Goal: Task Accomplishment & Management: Use online tool/utility

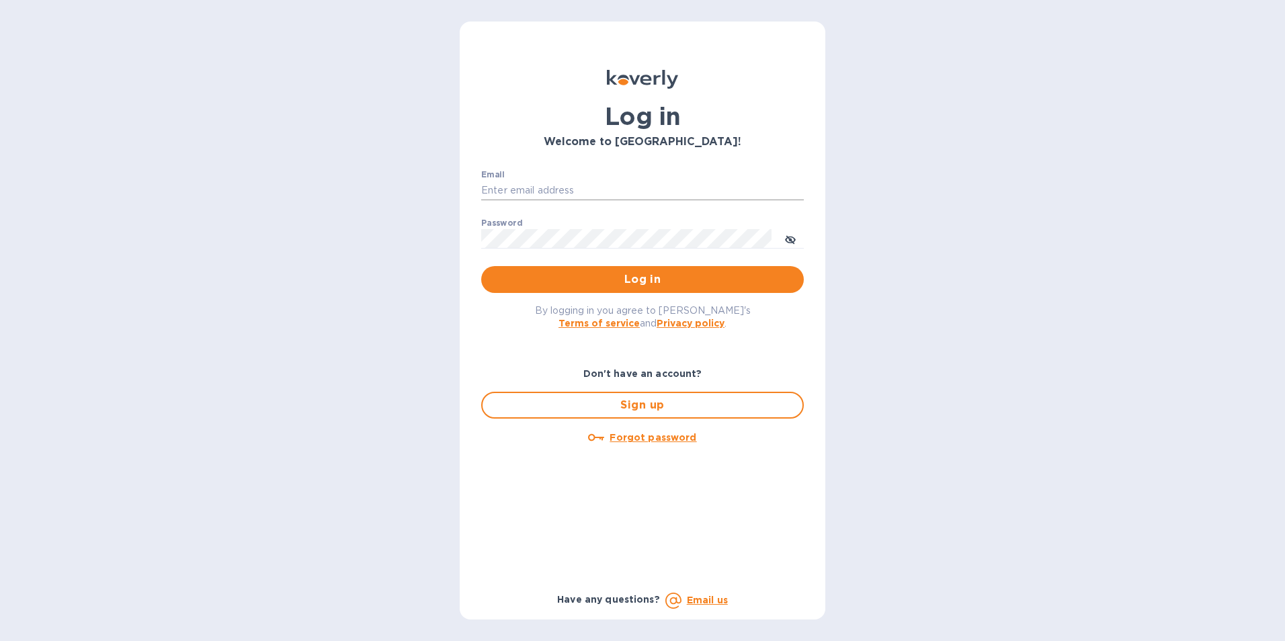
click at [530, 194] on input "Email" at bounding box center [642, 191] width 323 height 20
type input "[EMAIL_ADDRESS][DOMAIN_NAME]"
click at [790, 239] on icon "toggle password visibility" at bounding box center [790, 240] width 11 height 11
click at [477, 235] on div "Email kcadmin@kcarlton.com ​ Password ​ Log in" at bounding box center [643, 231] width 344 height 145
click at [544, 291] on button "Log in" at bounding box center [642, 279] width 323 height 27
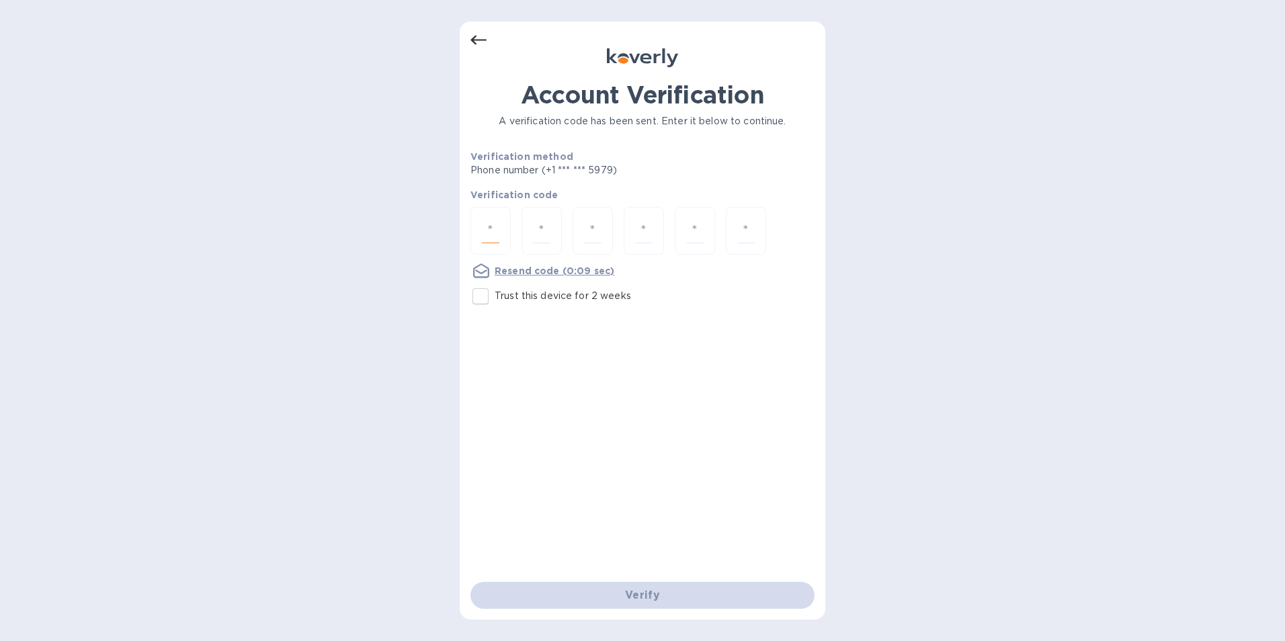
click at [493, 238] on input "number" at bounding box center [490, 230] width 17 height 25
type input "8"
type input "2"
type input "8"
type input "9"
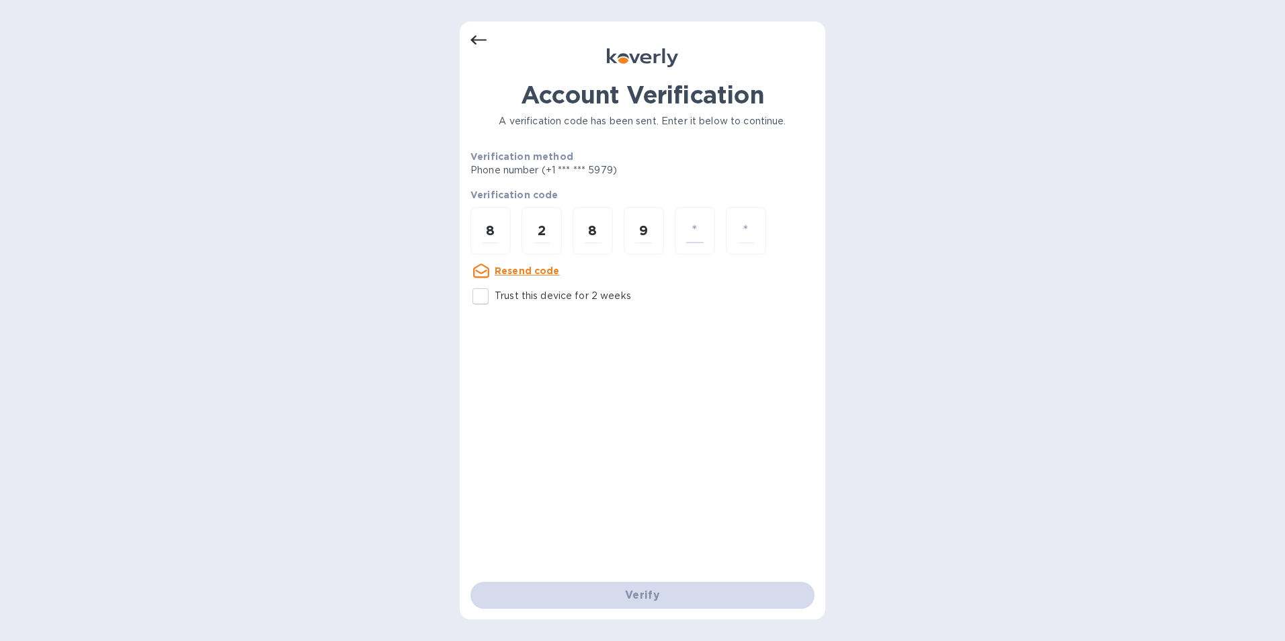
type input "1"
type input "5"
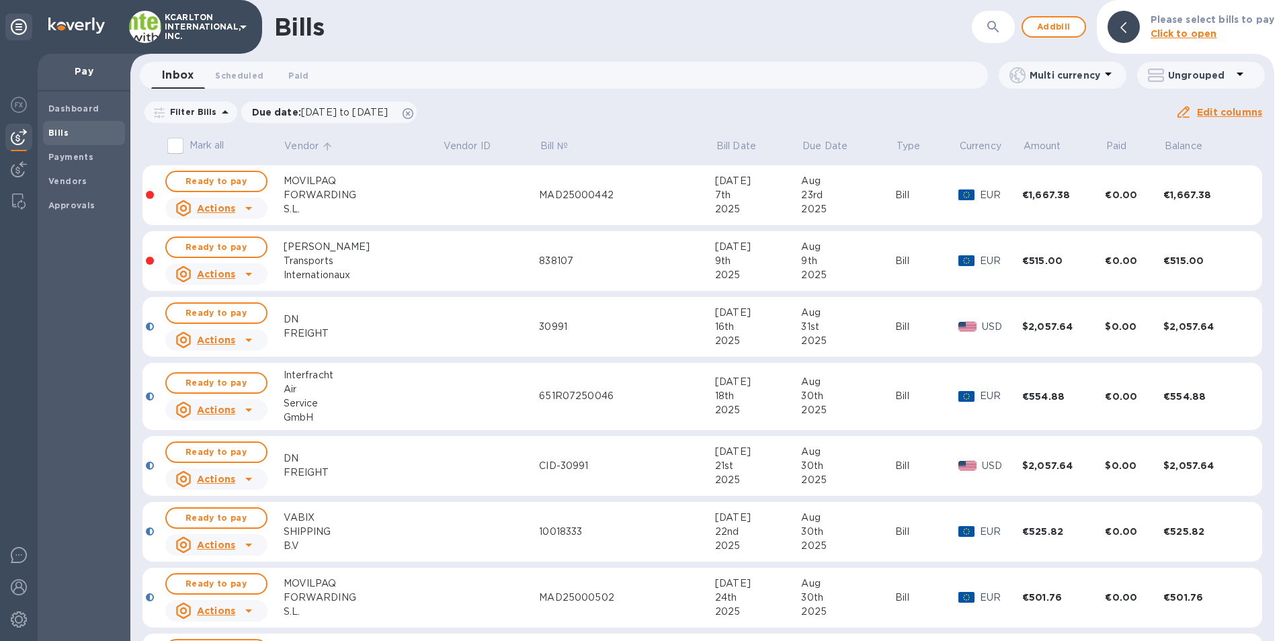
click at [297, 146] on p "Vendor" at bounding box center [301, 146] width 34 height 14
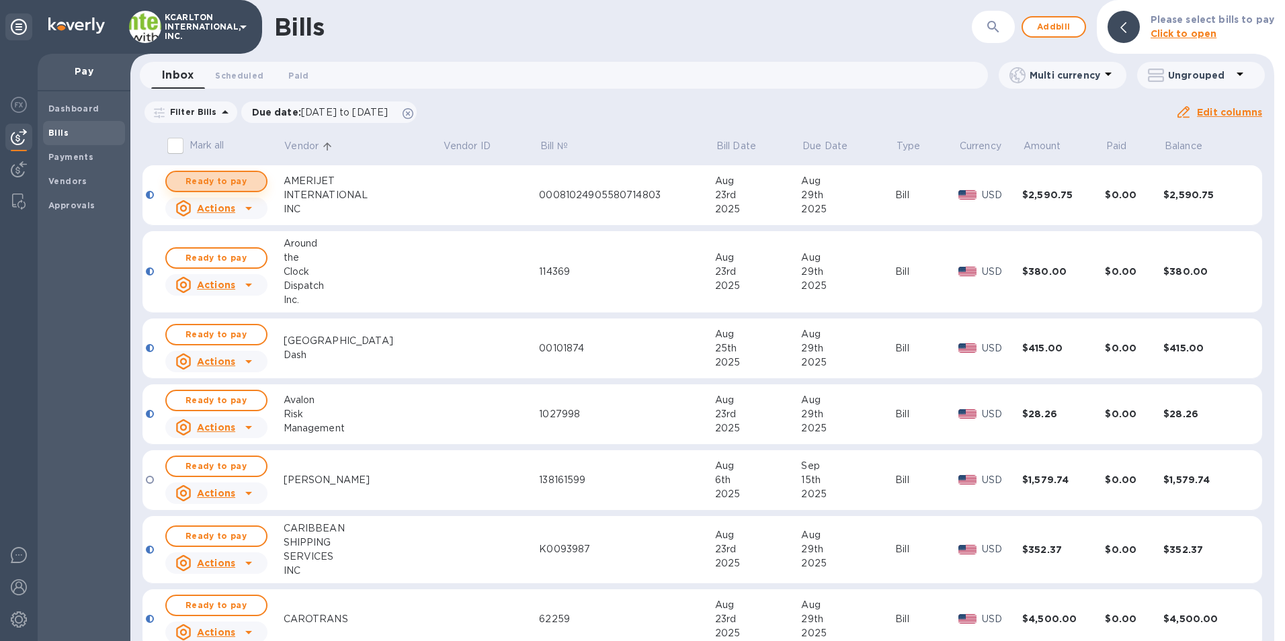
click at [214, 179] on span "Ready to pay" at bounding box center [216, 181] width 78 height 16
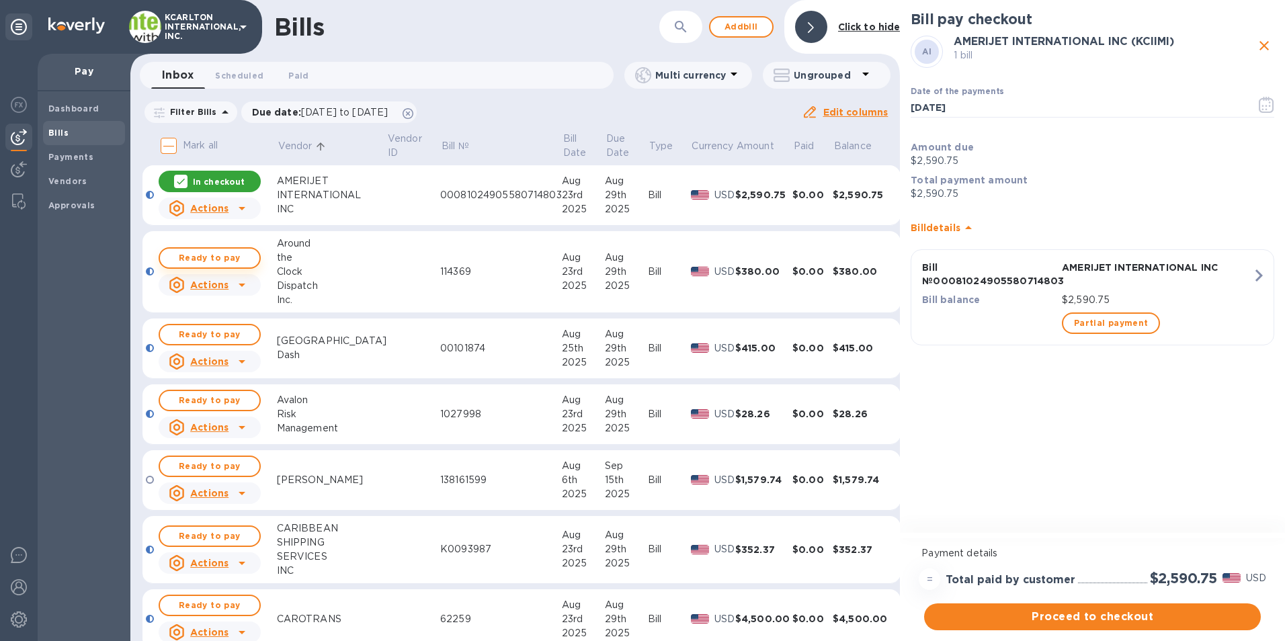
click at [213, 259] on span "Ready to pay" at bounding box center [210, 258] width 78 height 16
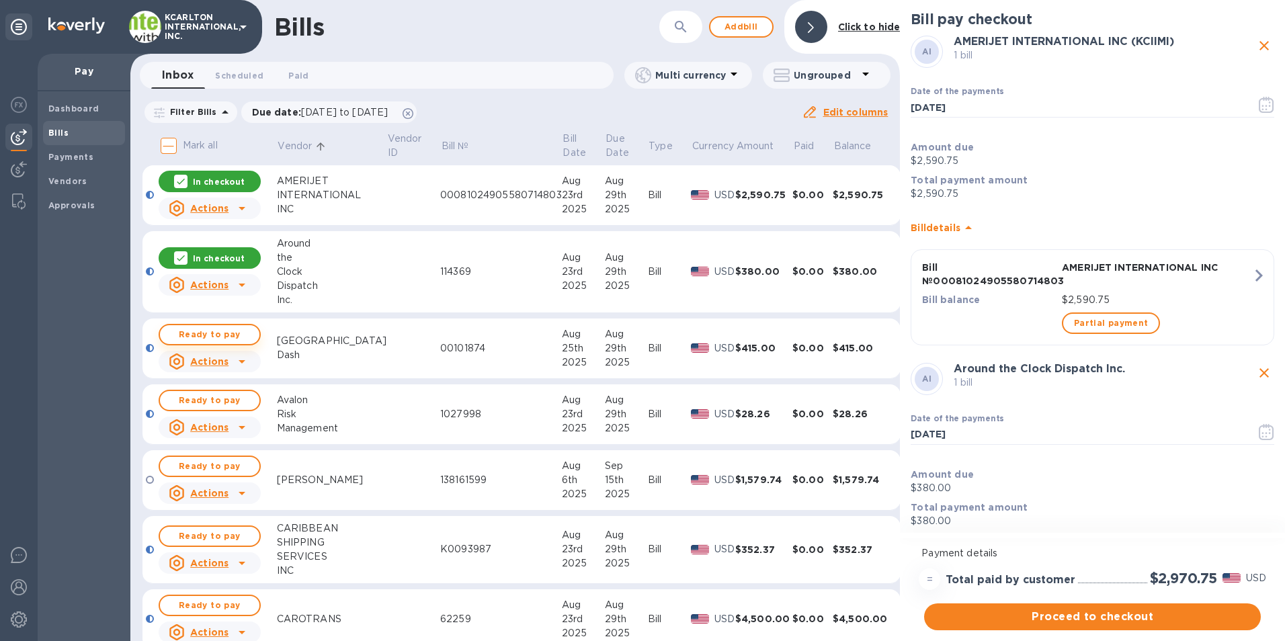
click at [253, 333] on button "Ready to pay" at bounding box center [210, 335] width 102 height 22
click at [231, 400] on span "Ready to pay" at bounding box center [210, 401] width 78 height 16
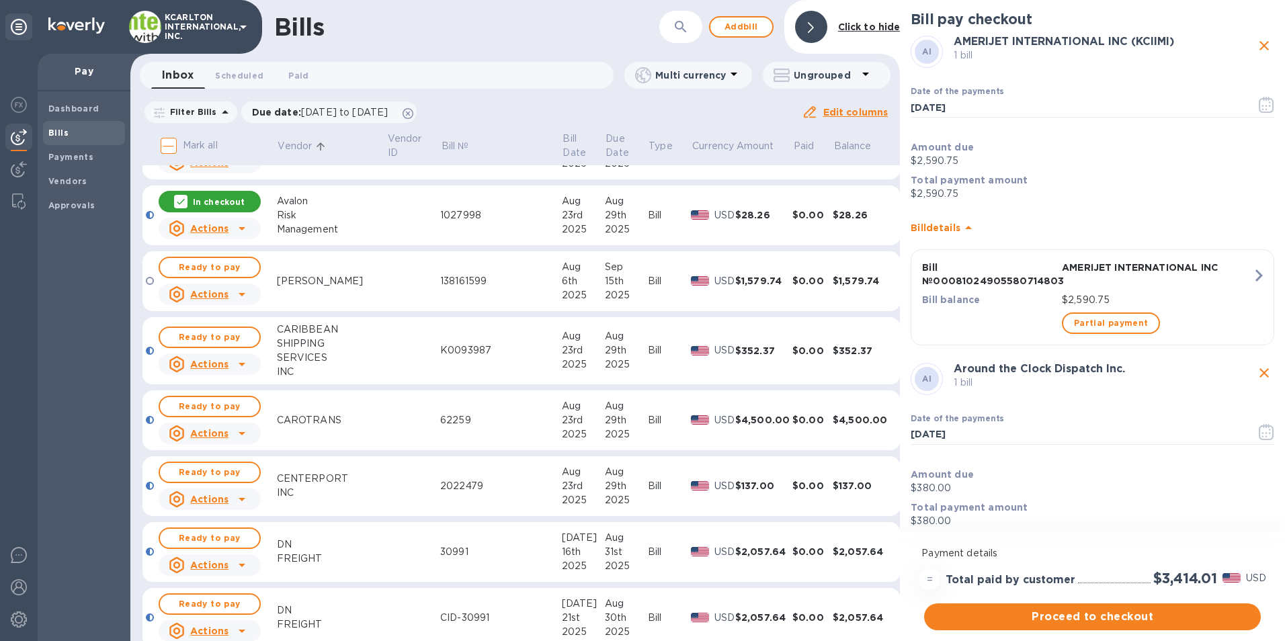
scroll to position [202, 0]
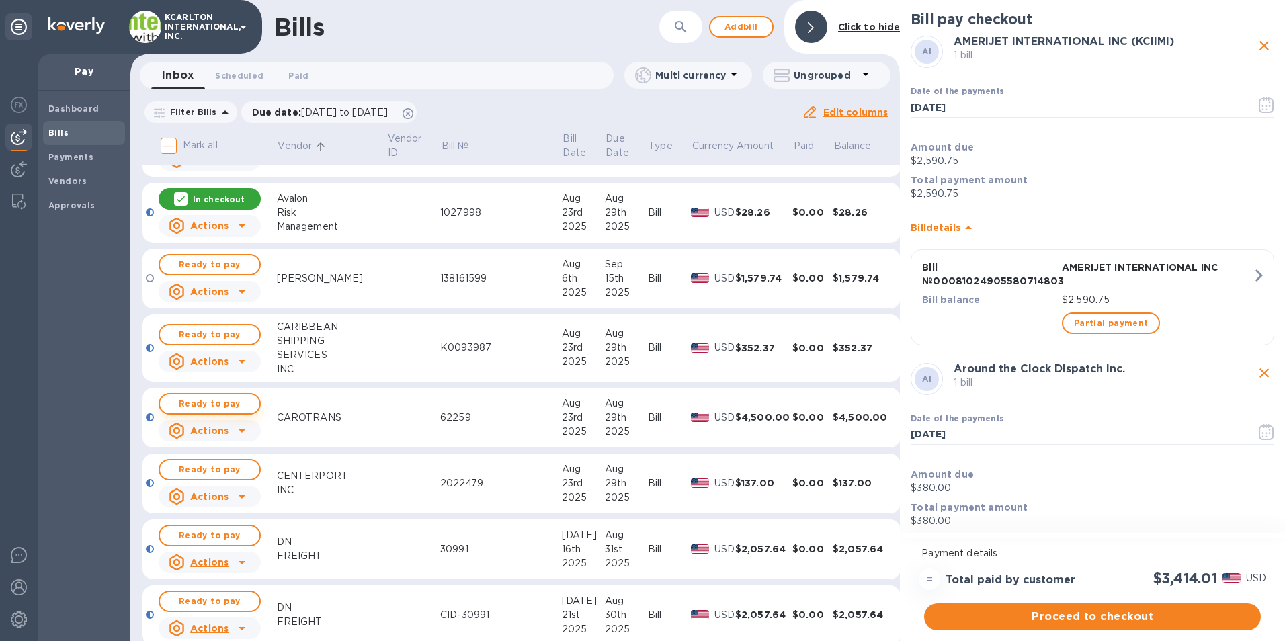
click at [251, 403] on button "Ready to pay" at bounding box center [210, 404] width 102 height 22
click at [220, 474] on span "Ready to pay" at bounding box center [210, 470] width 78 height 16
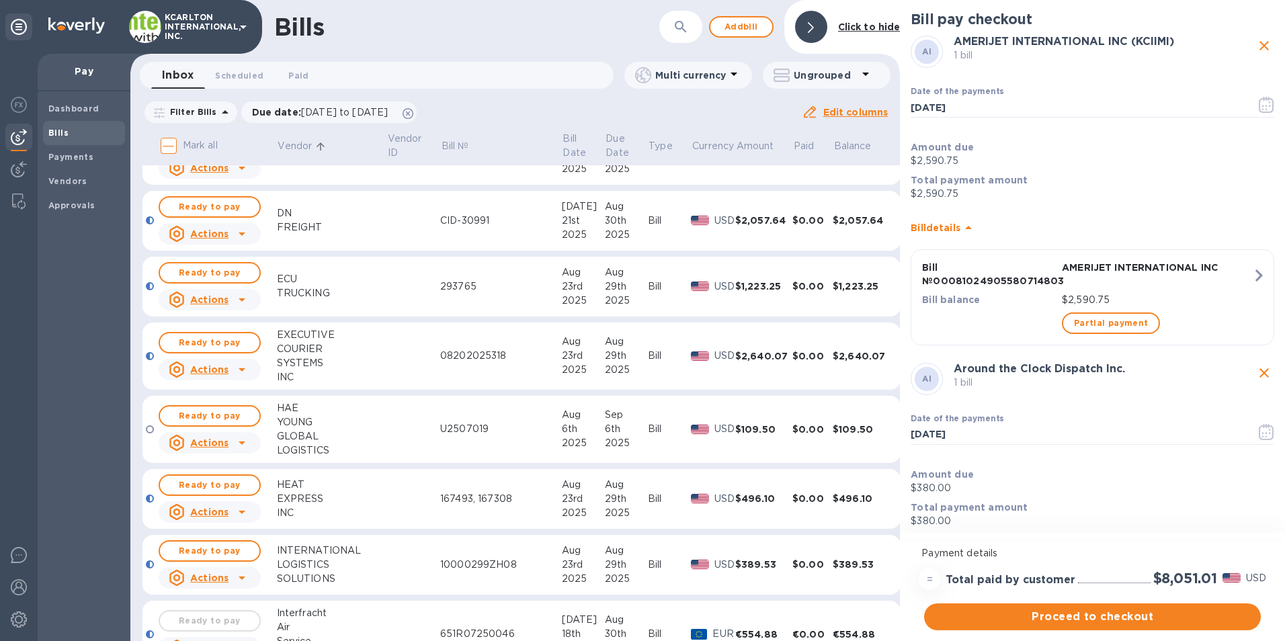
scroll to position [605, 0]
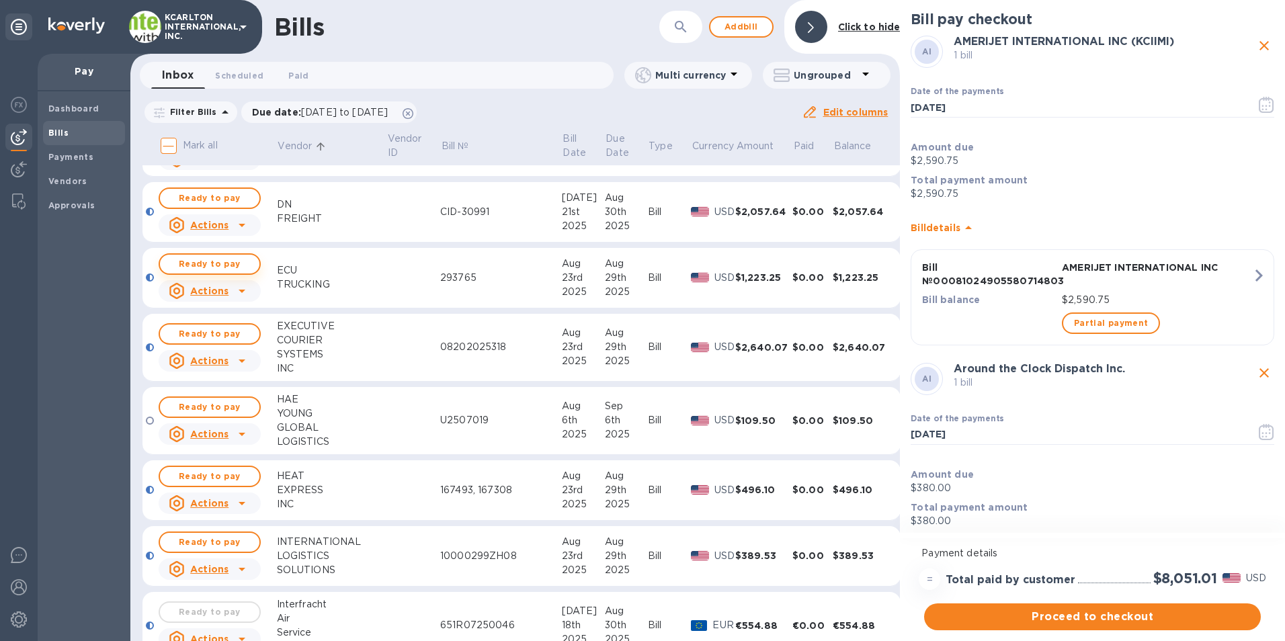
click at [229, 266] on span "Ready to pay" at bounding box center [210, 264] width 78 height 16
click at [235, 331] on span "Ready to pay" at bounding box center [210, 334] width 78 height 16
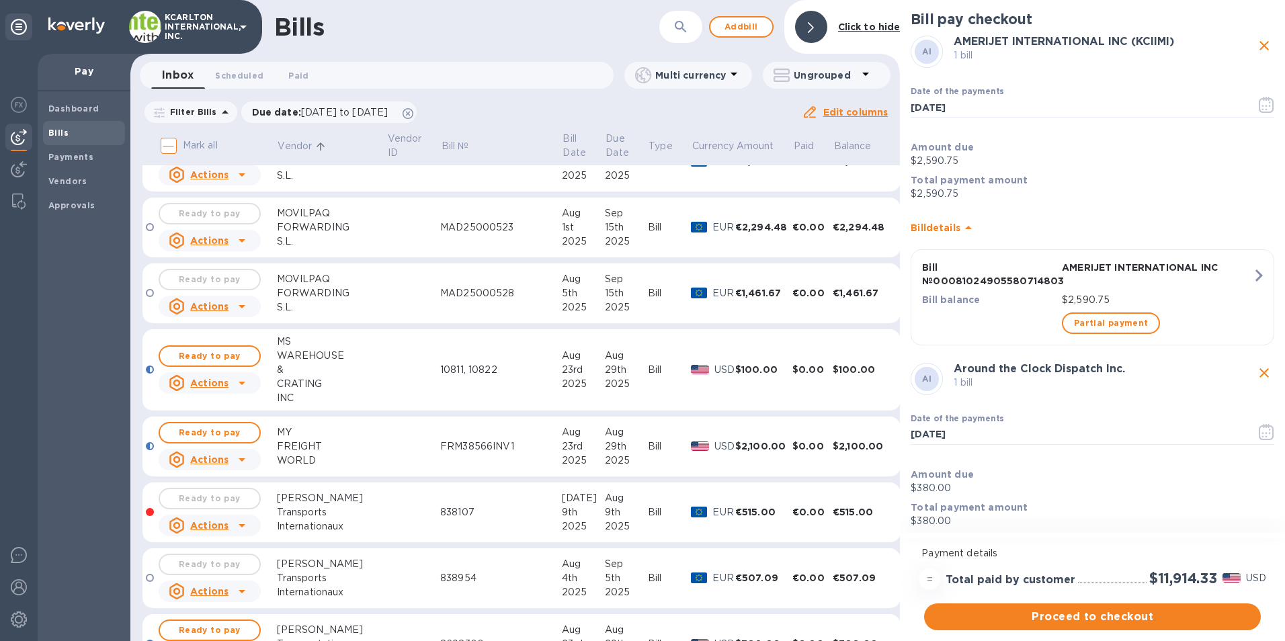
scroll to position [1344, 0]
click at [233, 434] on span "Ready to pay" at bounding box center [210, 432] width 78 height 16
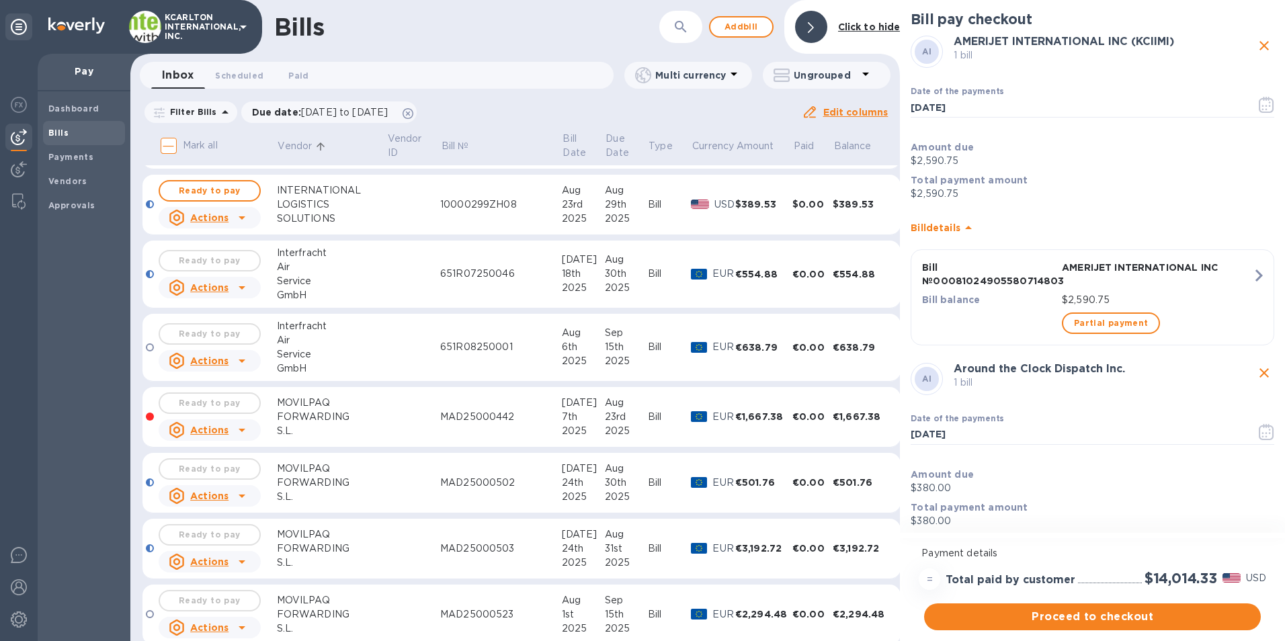
scroll to position [874, 0]
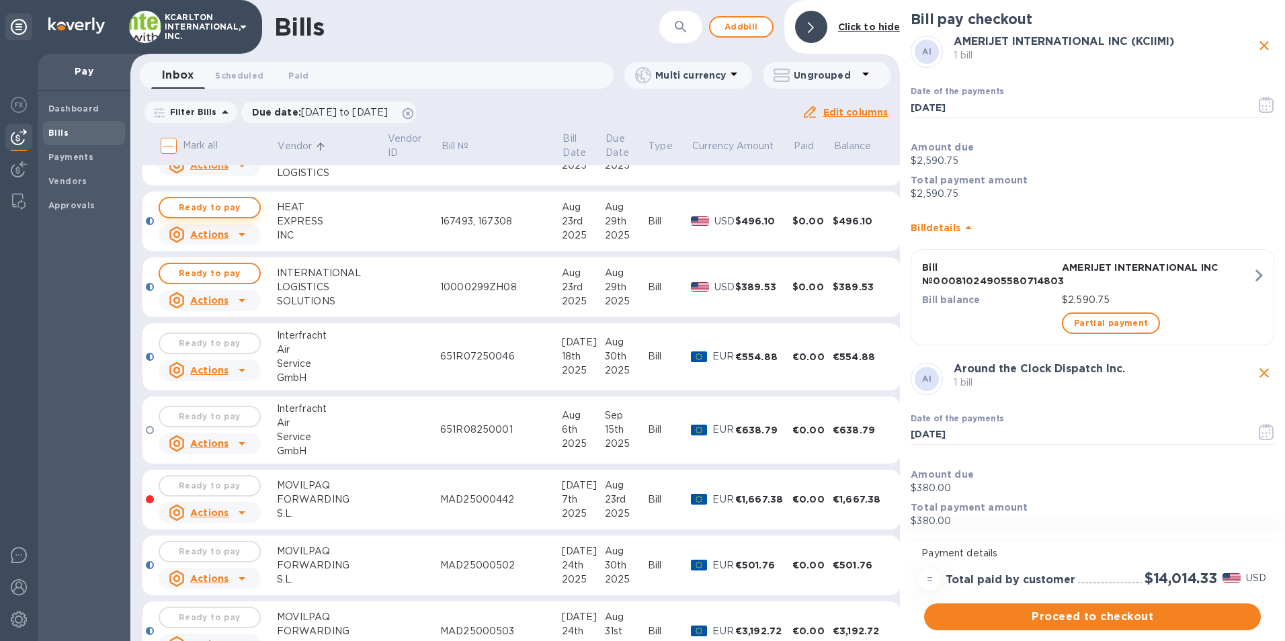
click at [211, 213] on span "Ready to pay" at bounding box center [210, 208] width 78 height 16
click at [204, 270] on span "Ready to pay" at bounding box center [210, 274] width 78 height 16
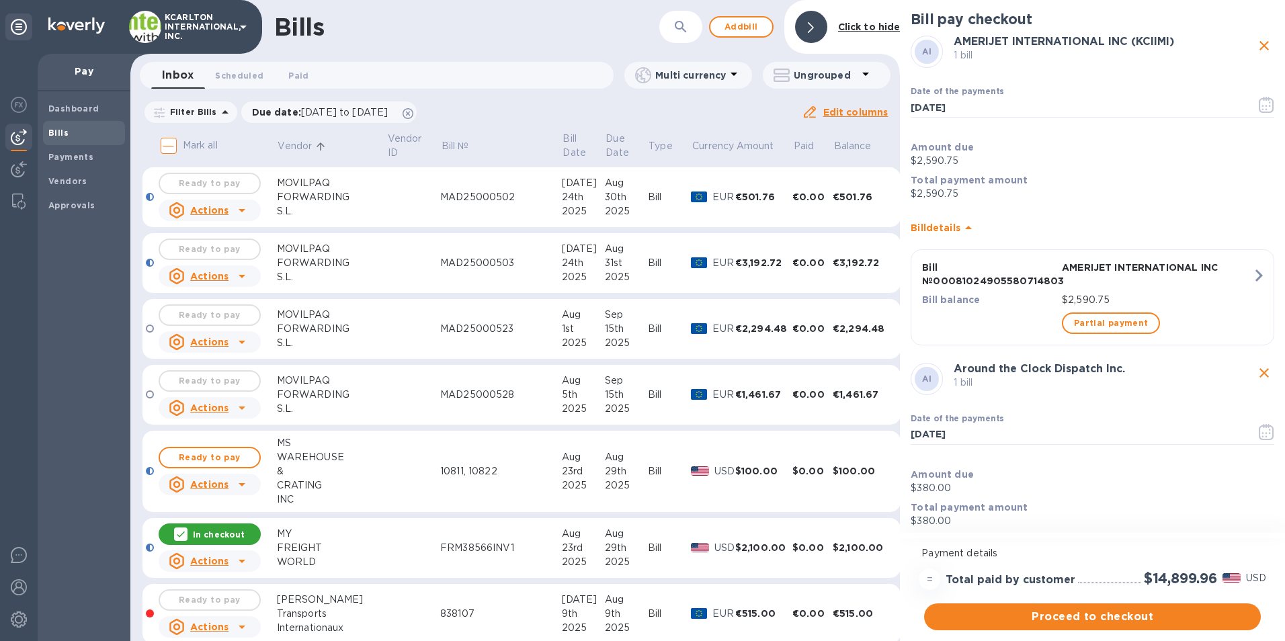
scroll to position [1344, 0]
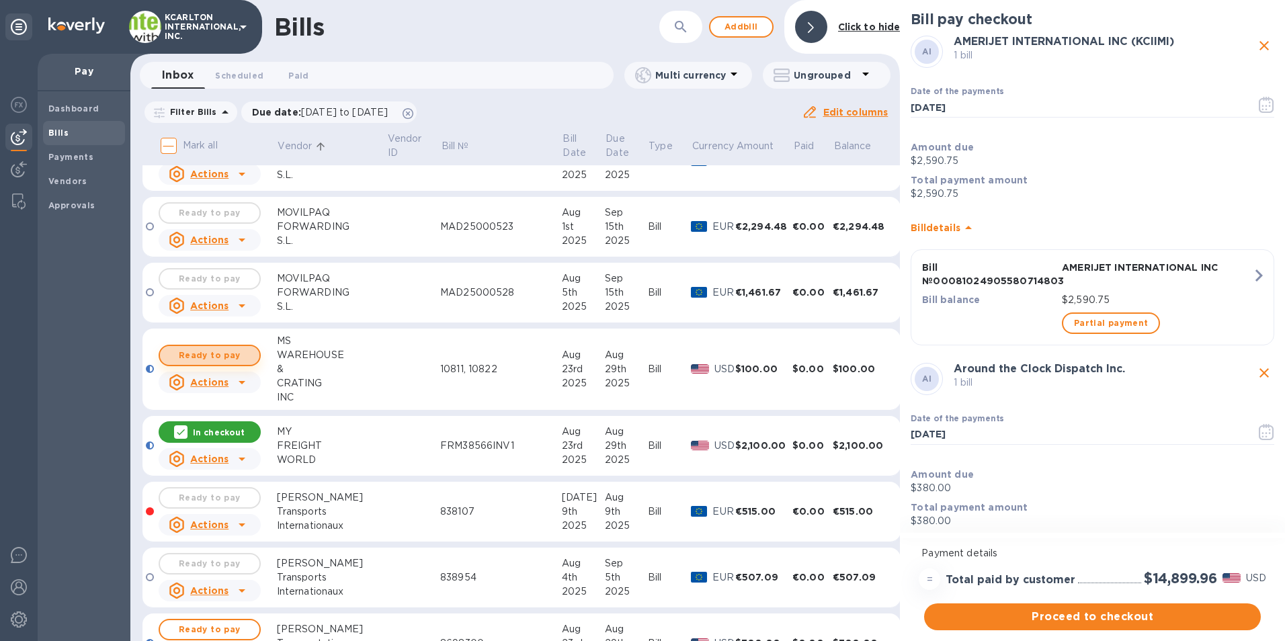
click at [243, 351] on span "Ready to pay" at bounding box center [210, 356] width 78 height 16
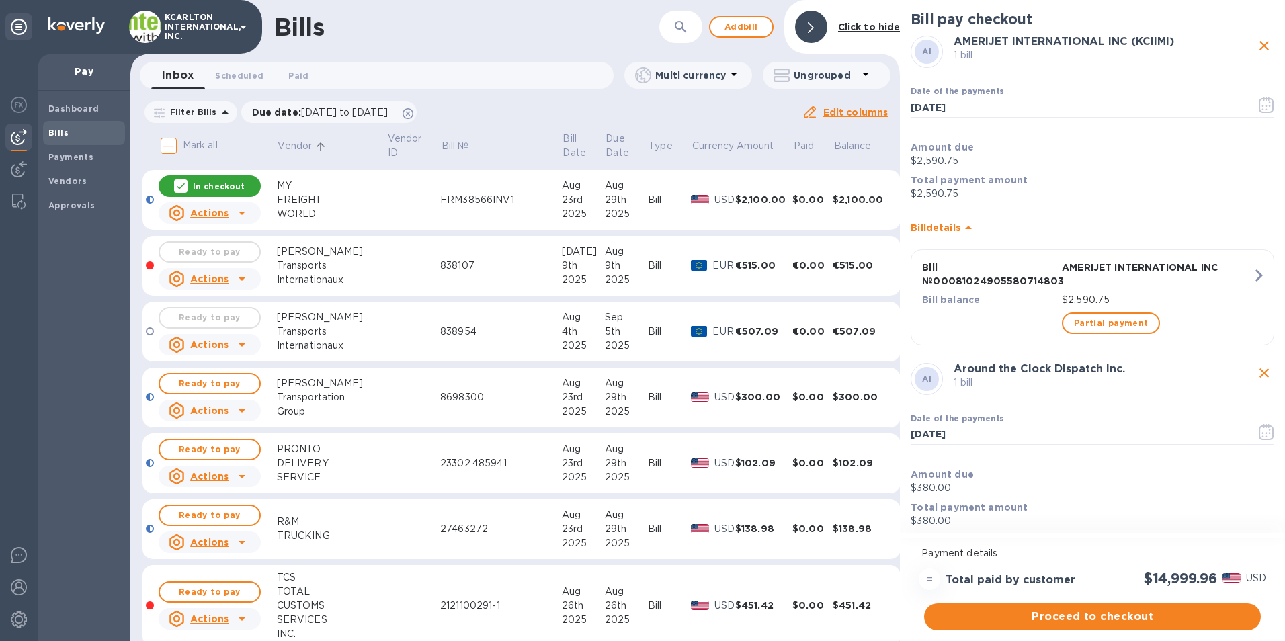
scroll to position [1613, 0]
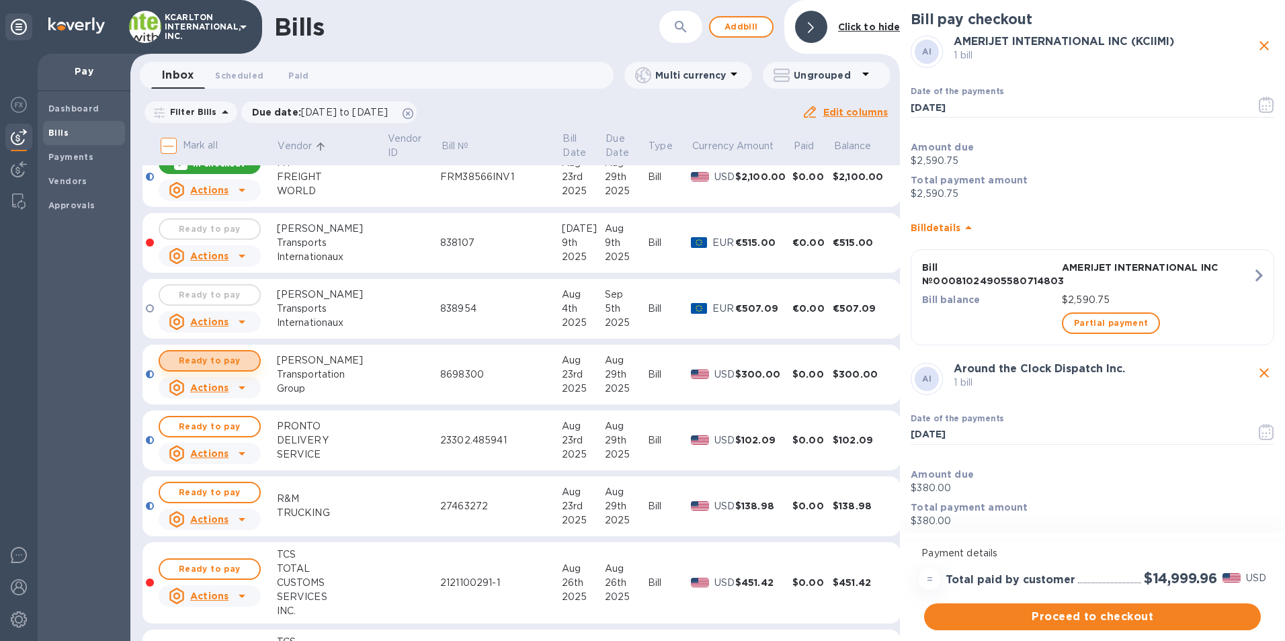
click at [196, 352] on button "Ready to pay" at bounding box center [210, 361] width 102 height 22
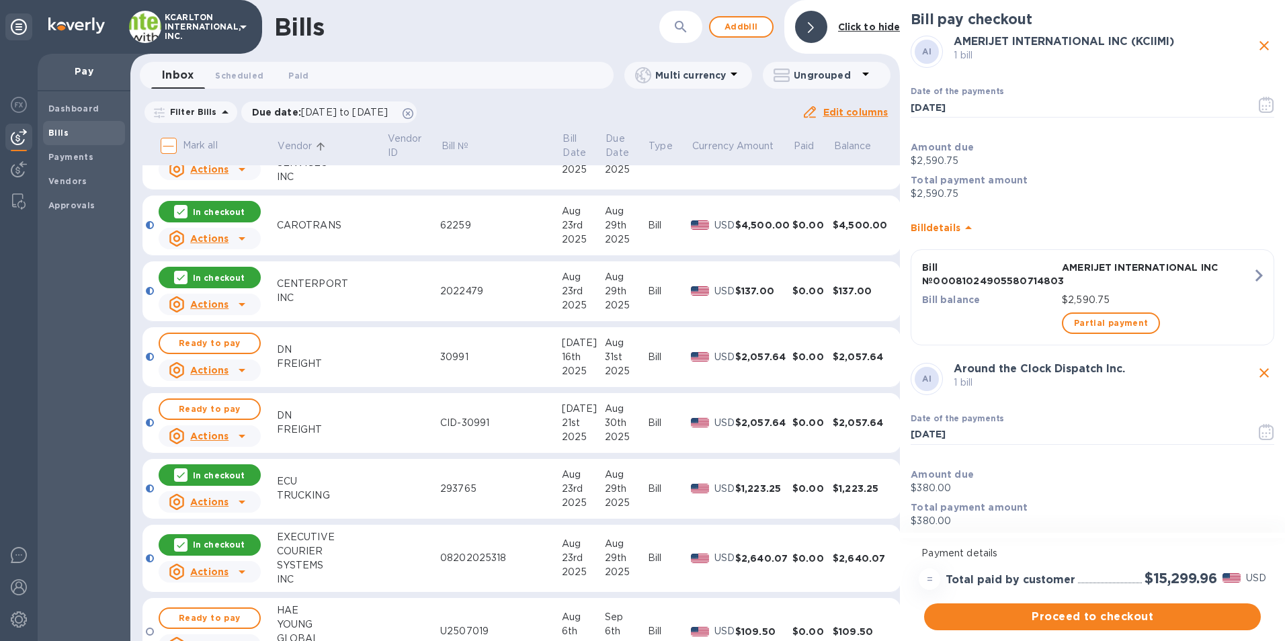
scroll to position [336, 0]
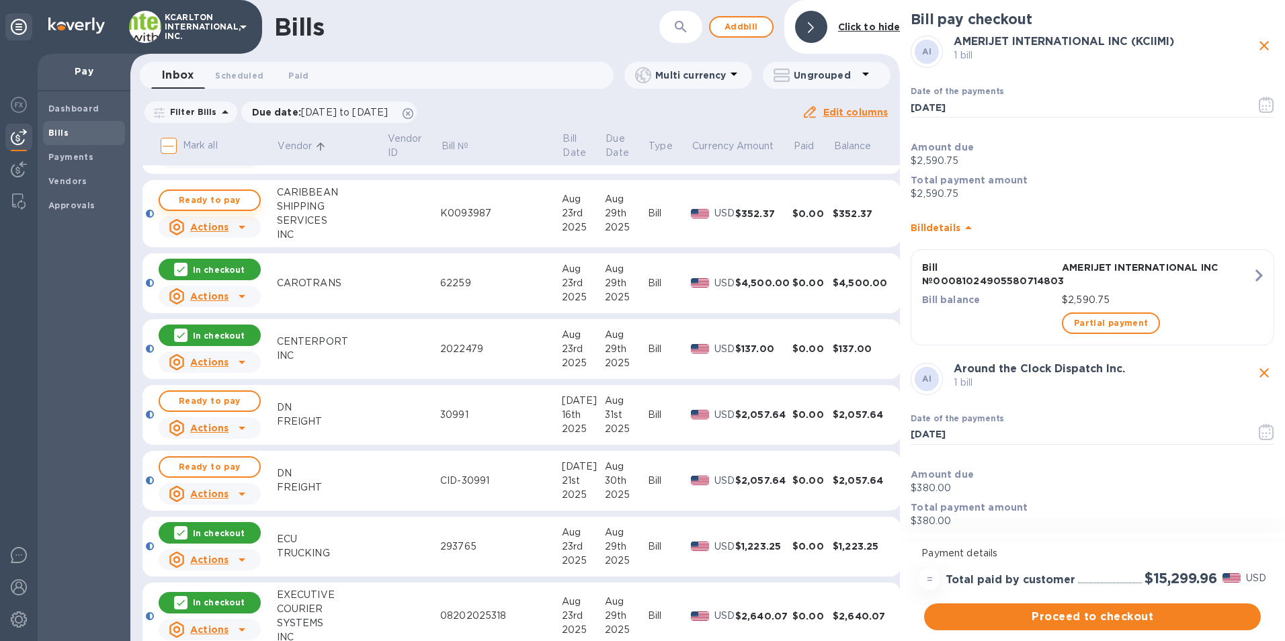
click at [192, 194] on span "Ready to pay" at bounding box center [210, 200] width 78 height 16
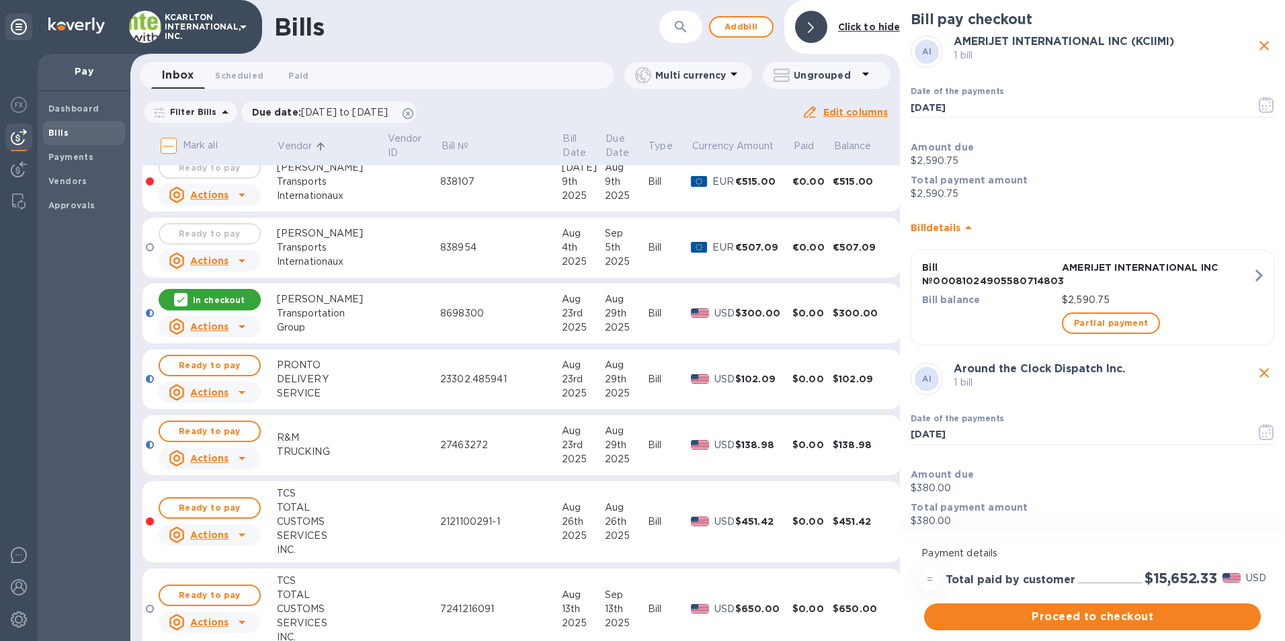
scroll to position [1680, 0]
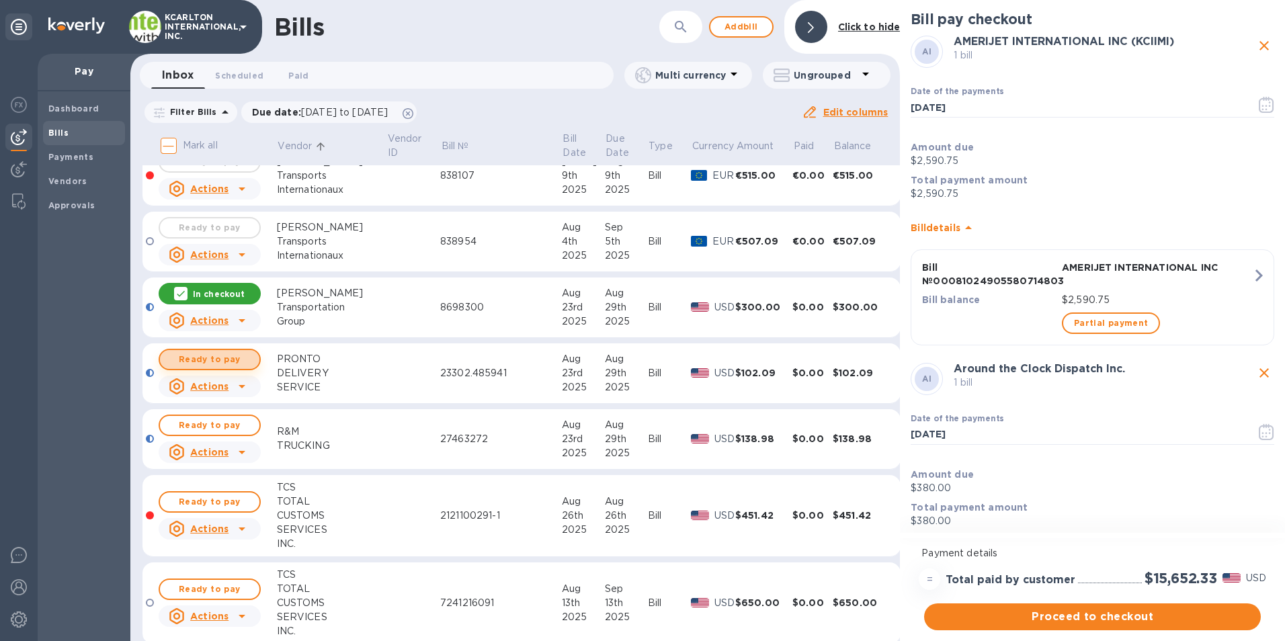
click at [208, 352] on span "Ready to pay" at bounding box center [210, 360] width 78 height 16
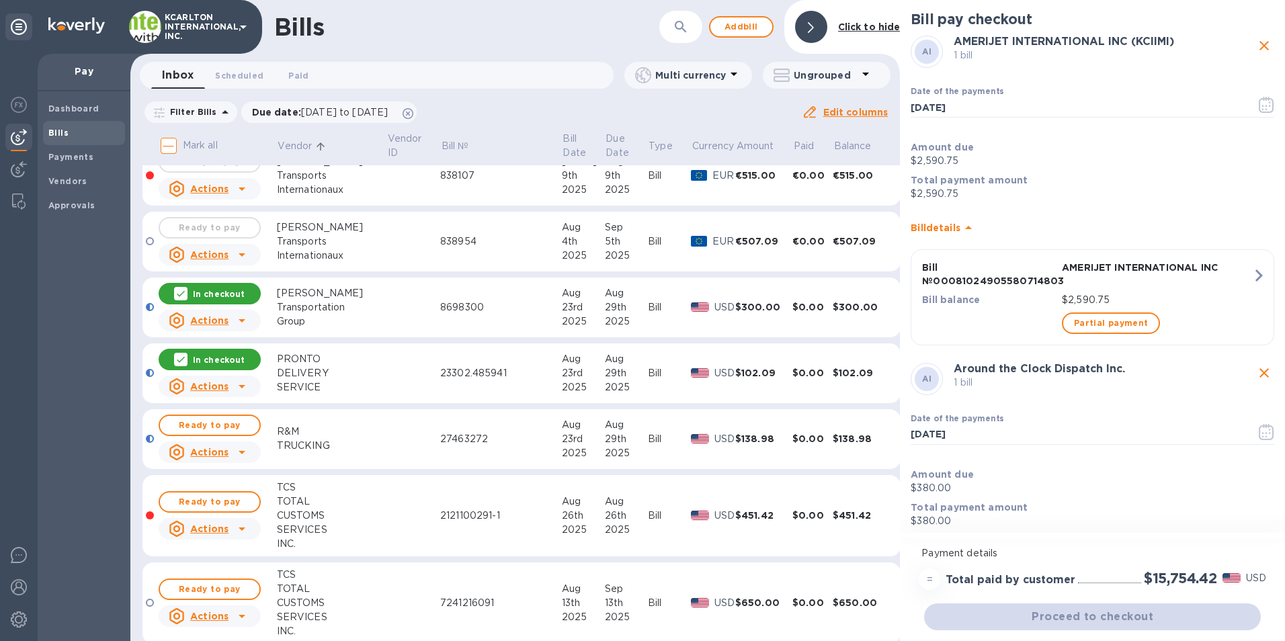
scroll to position [1613, 0]
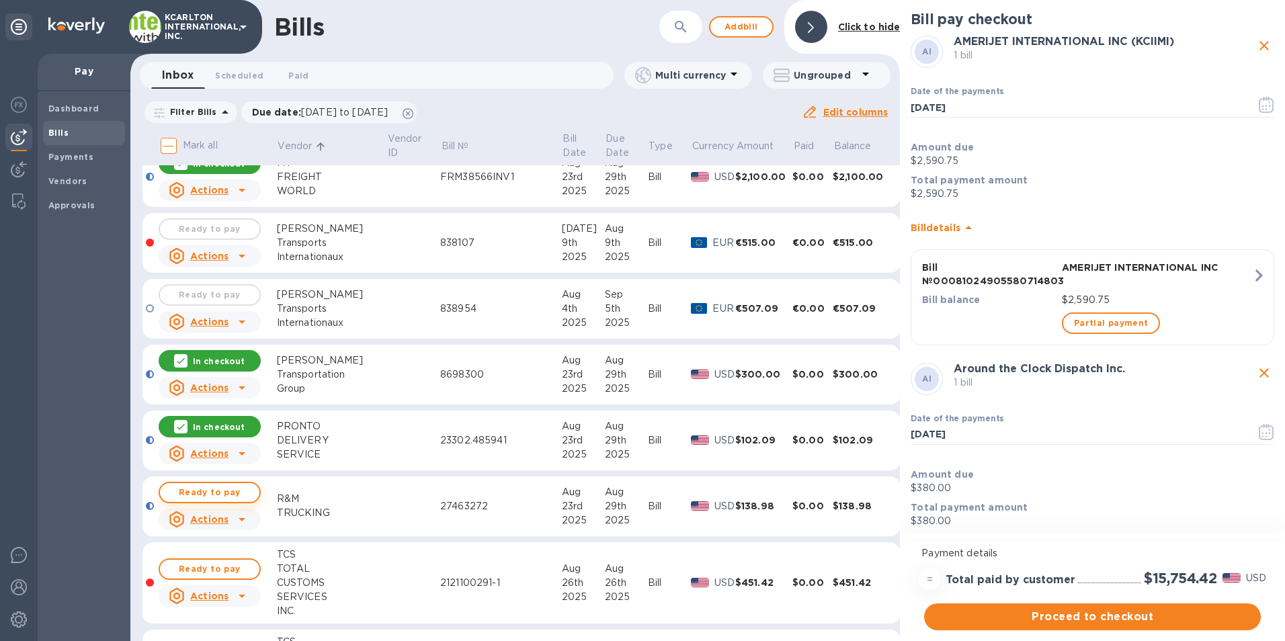
click at [236, 490] on span "Ready to pay" at bounding box center [210, 493] width 78 height 16
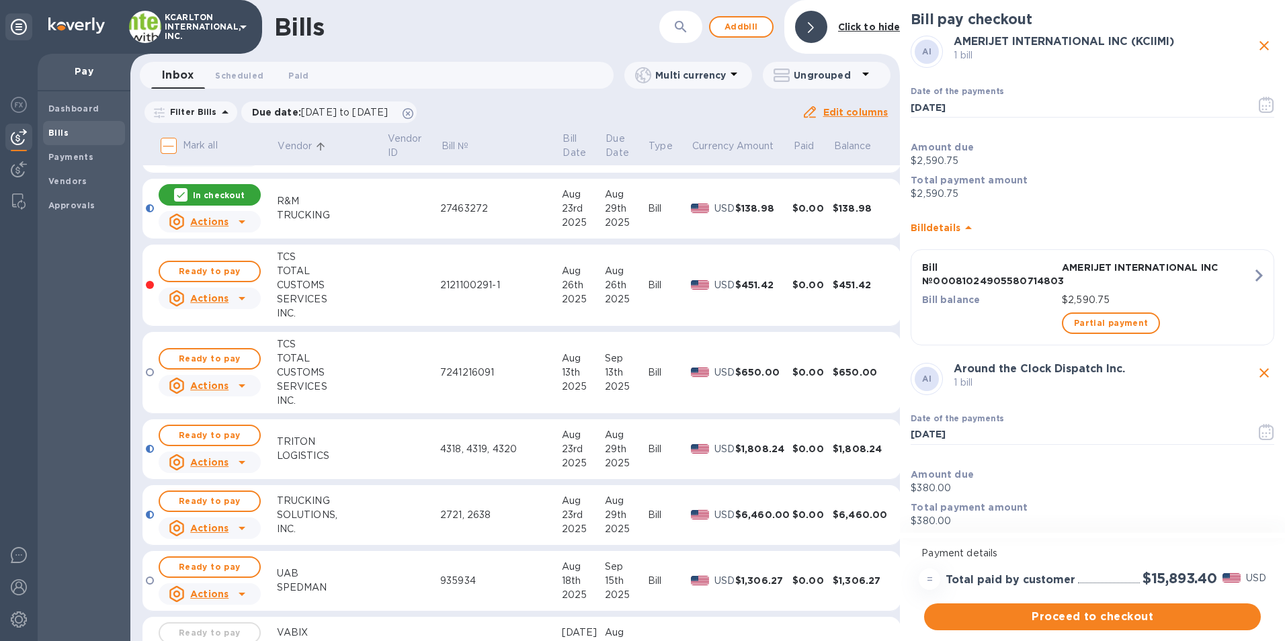
scroll to position [1949, 0]
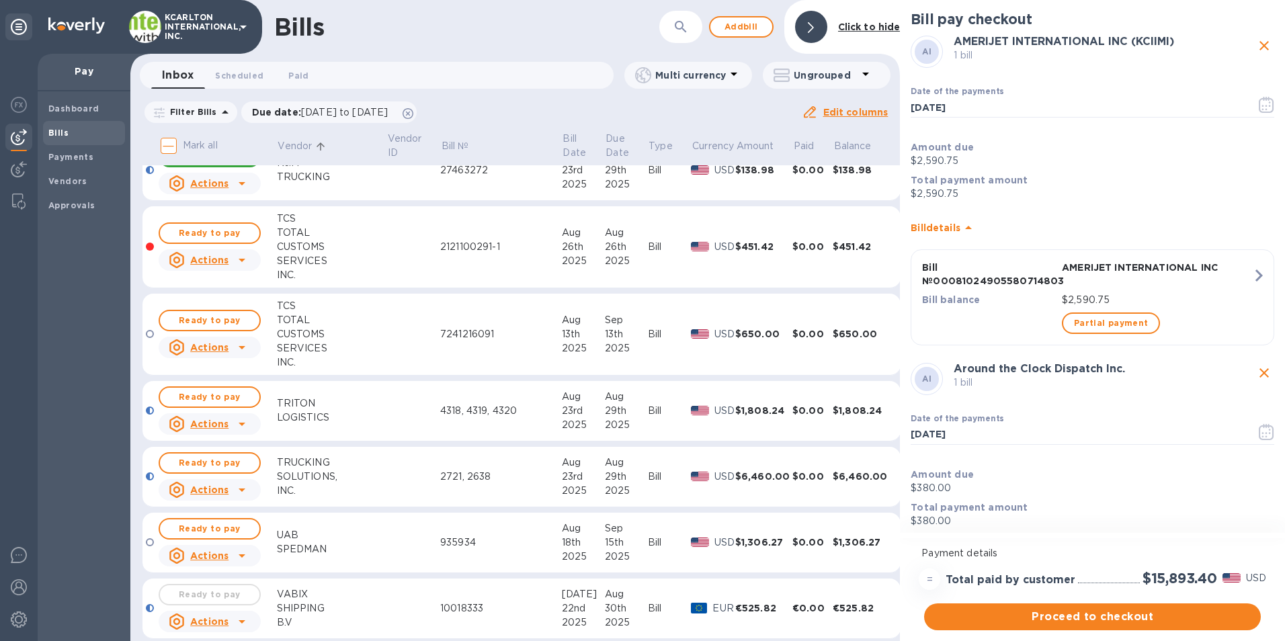
drag, startPoint x: 222, startPoint y: 397, endPoint x: 87, endPoint y: 408, distance: 135.5
click at [222, 397] on span "Ready to pay" at bounding box center [210, 397] width 78 height 16
drag, startPoint x: 218, startPoint y: 461, endPoint x: 301, endPoint y: 450, distance: 83.5
click at [218, 461] on span "Ready to pay" at bounding box center [210, 463] width 78 height 16
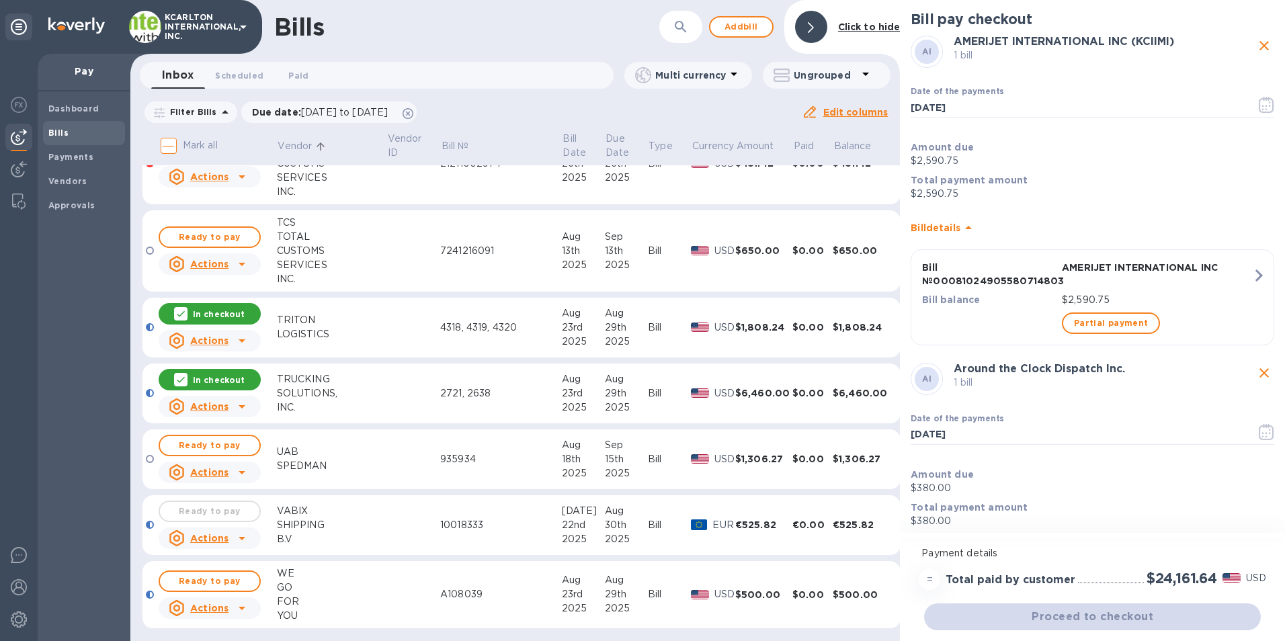
scroll to position [2038, 0]
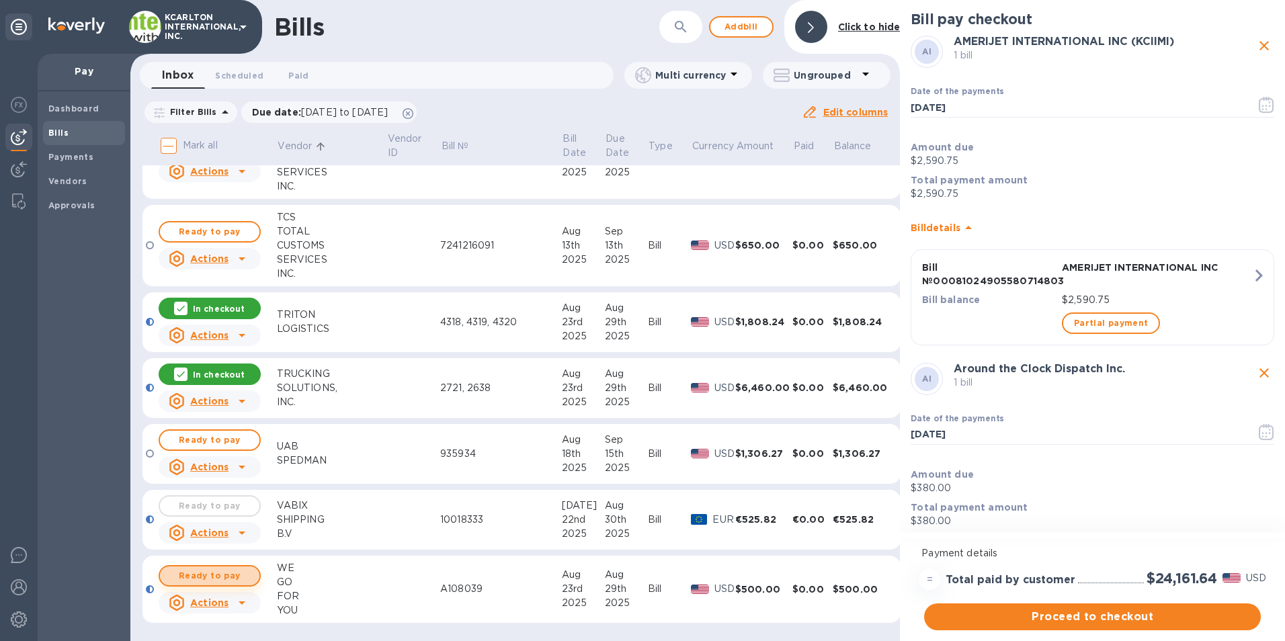
click at [244, 567] on button "Ready to pay" at bounding box center [210, 576] width 102 height 22
click at [1027, 620] on span "Proceed to checkout" at bounding box center [1092, 617] width 315 height 16
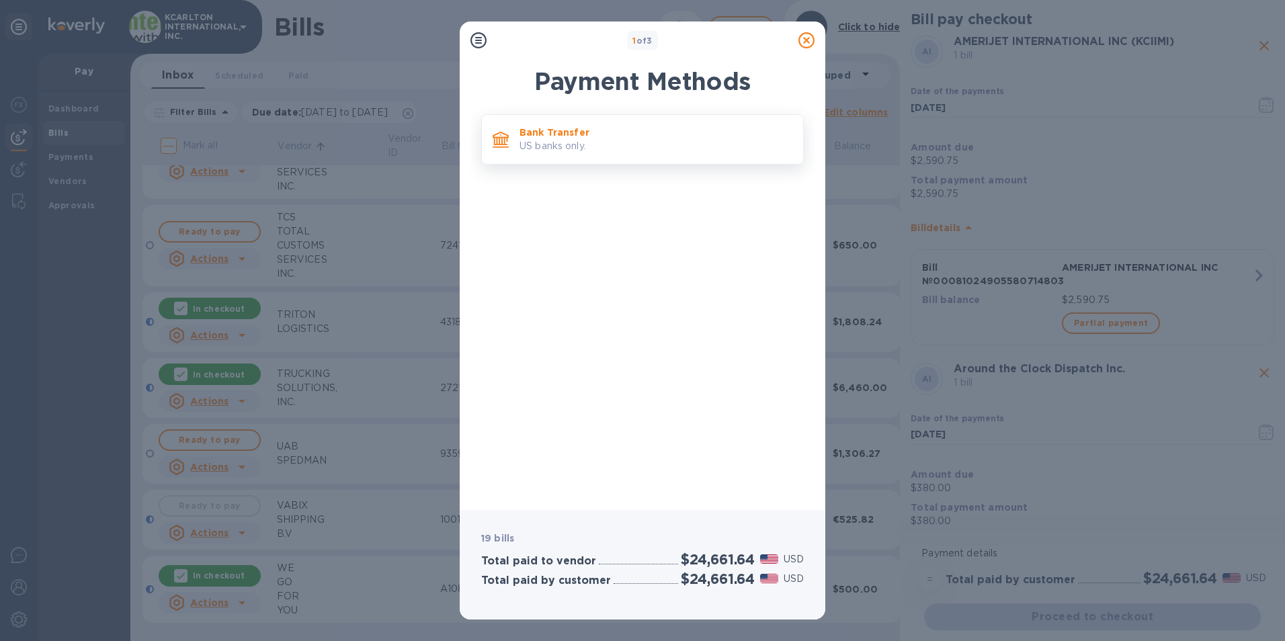
click at [584, 142] on p "US banks only." at bounding box center [656, 146] width 273 height 14
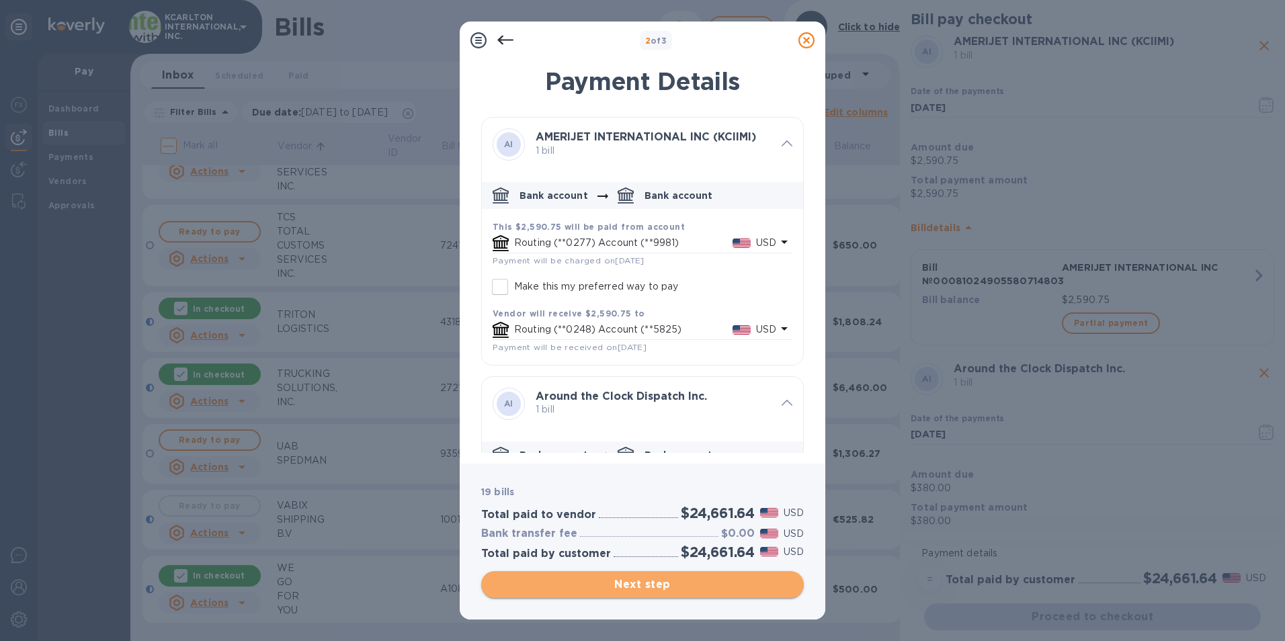
click at [618, 585] on span "Next step" at bounding box center [642, 585] width 301 height 16
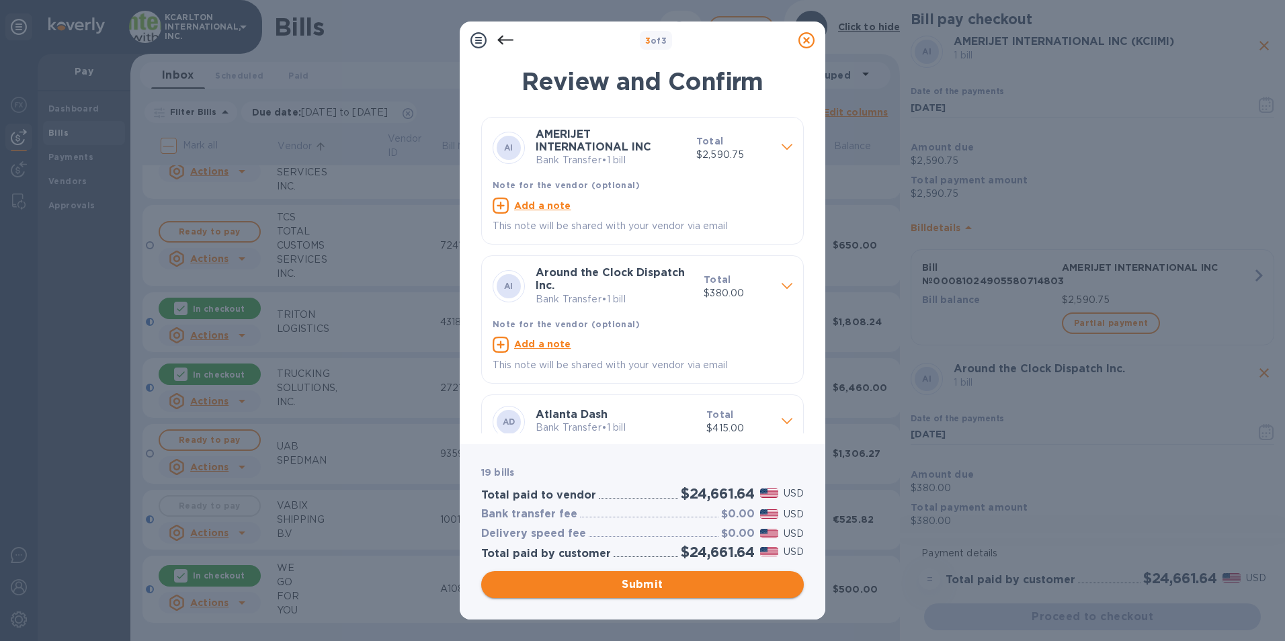
click at [644, 581] on span "Submit" at bounding box center [642, 585] width 301 height 16
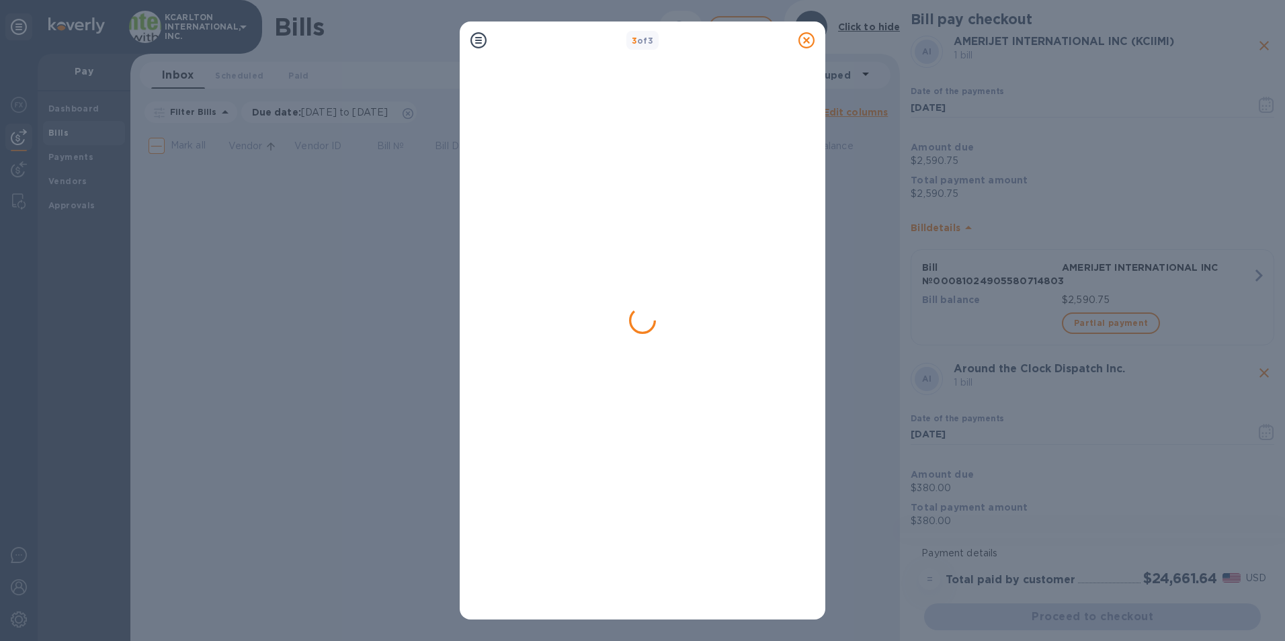
scroll to position [0, 0]
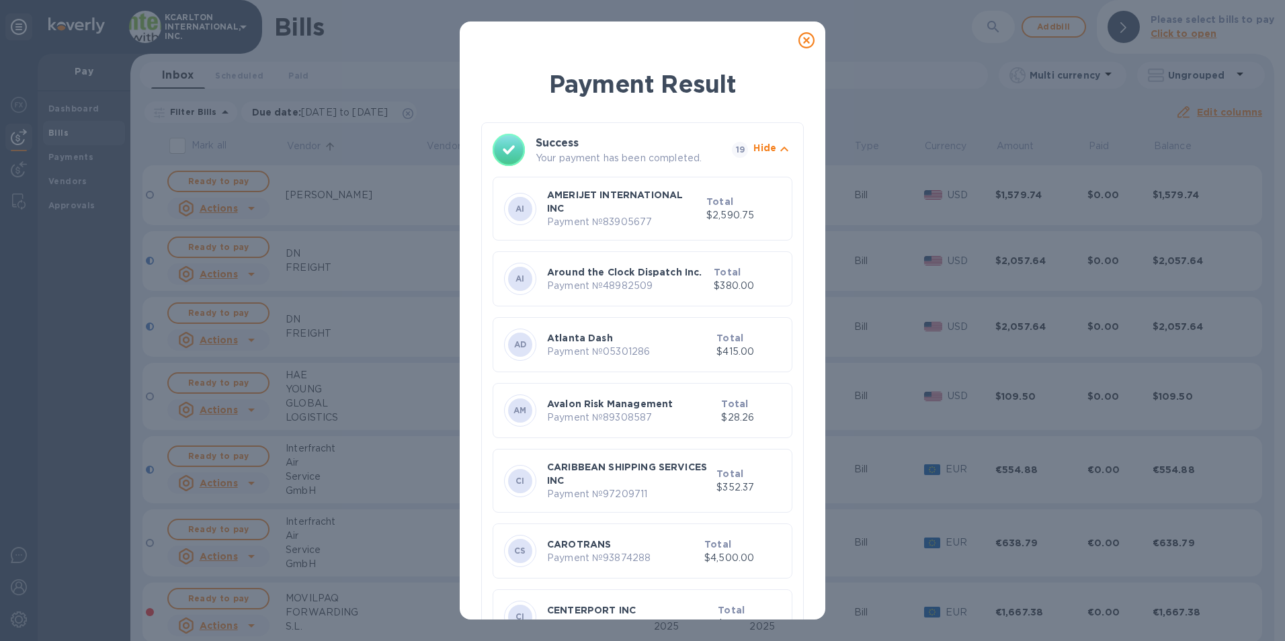
click at [808, 38] on icon at bounding box center [807, 40] width 16 height 16
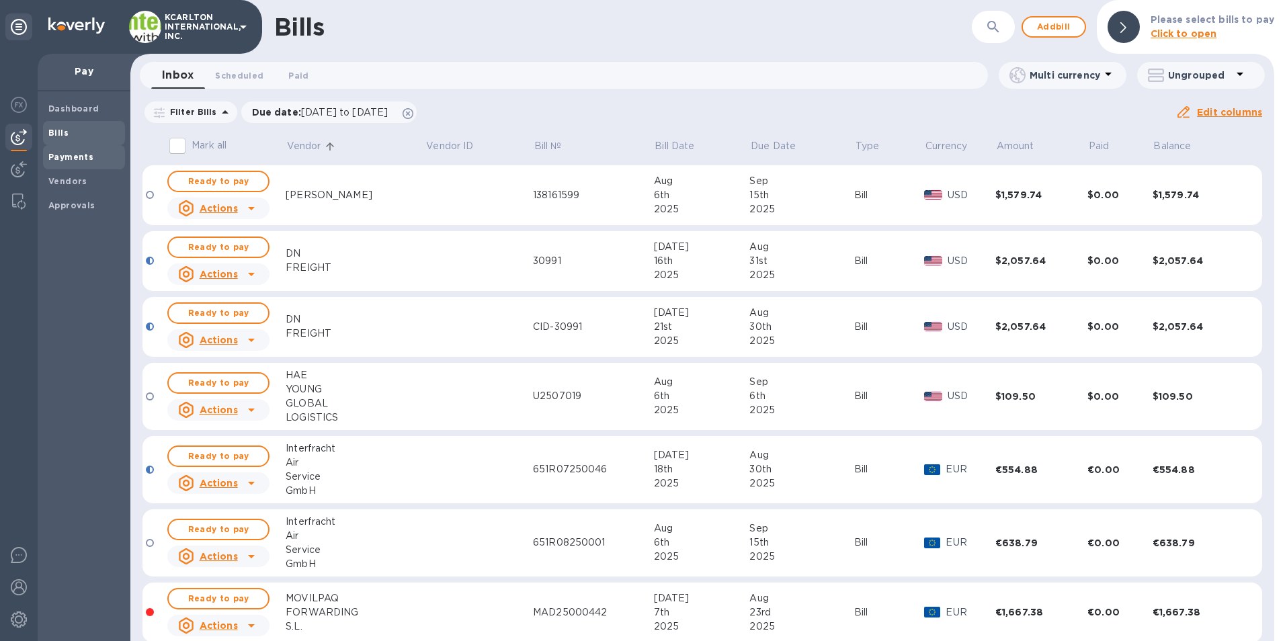
click at [63, 152] on b "Payments" at bounding box center [70, 157] width 45 height 10
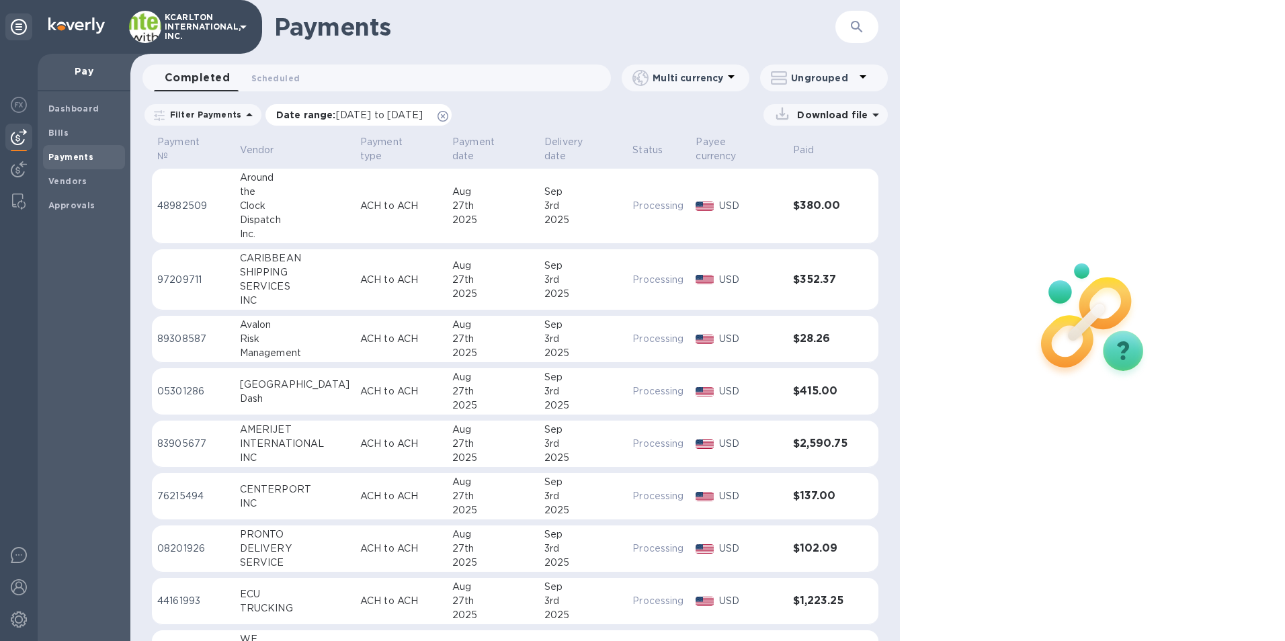
click at [315, 119] on p "Date range : [DATE] to [DATE]" at bounding box center [352, 114] width 153 height 13
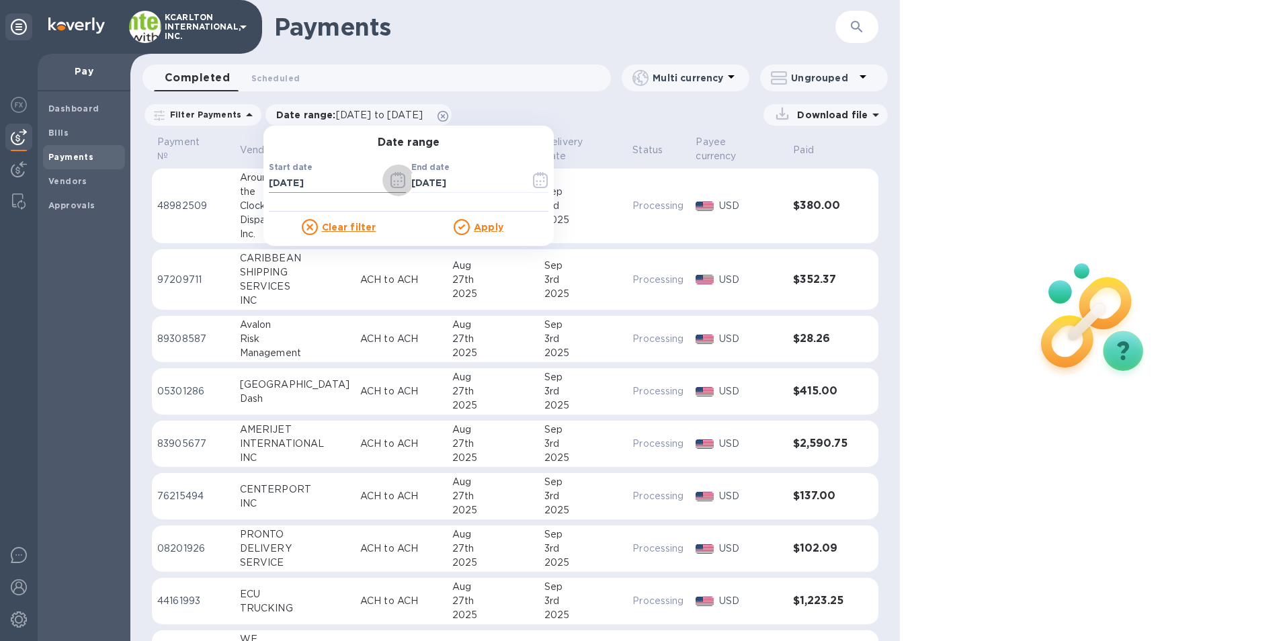
click at [391, 184] on icon "button" at bounding box center [398, 180] width 15 height 16
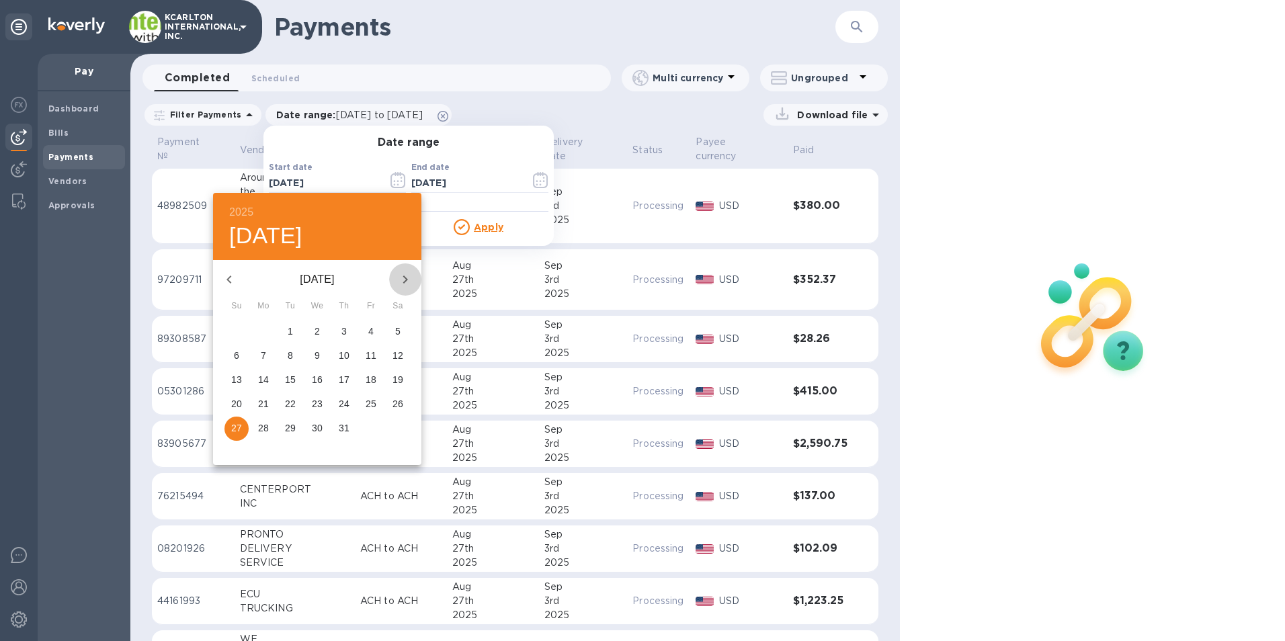
click at [414, 279] on button "button" at bounding box center [405, 279] width 32 height 32
click at [319, 430] on p "27" at bounding box center [317, 427] width 11 height 13
type input "[DATE]"
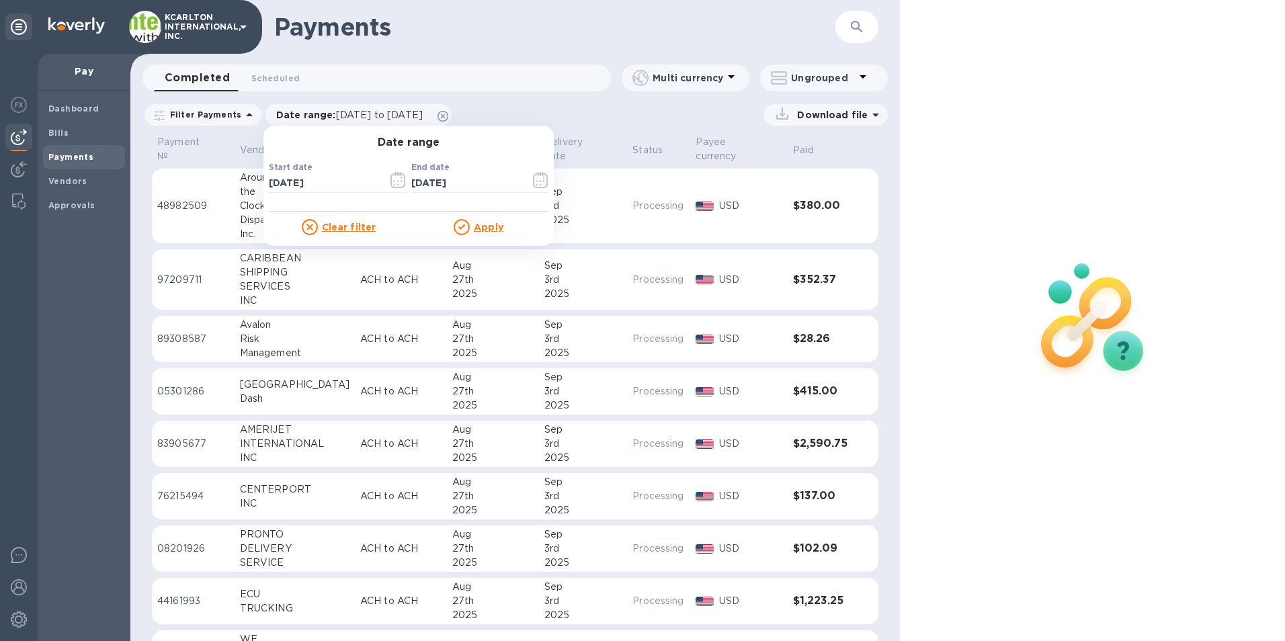
click at [475, 227] on u "Apply" at bounding box center [489, 227] width 30 height 11
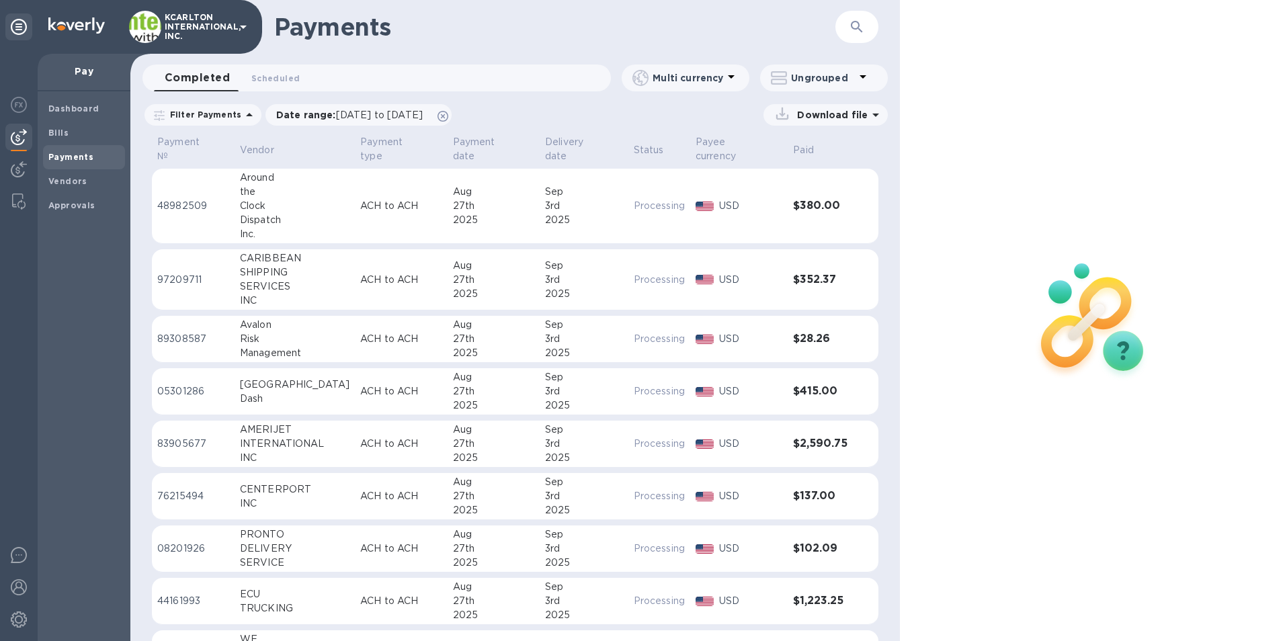
click at [821, 111] on p "Download file" at bounding box center [830, 114] width 76 height 13
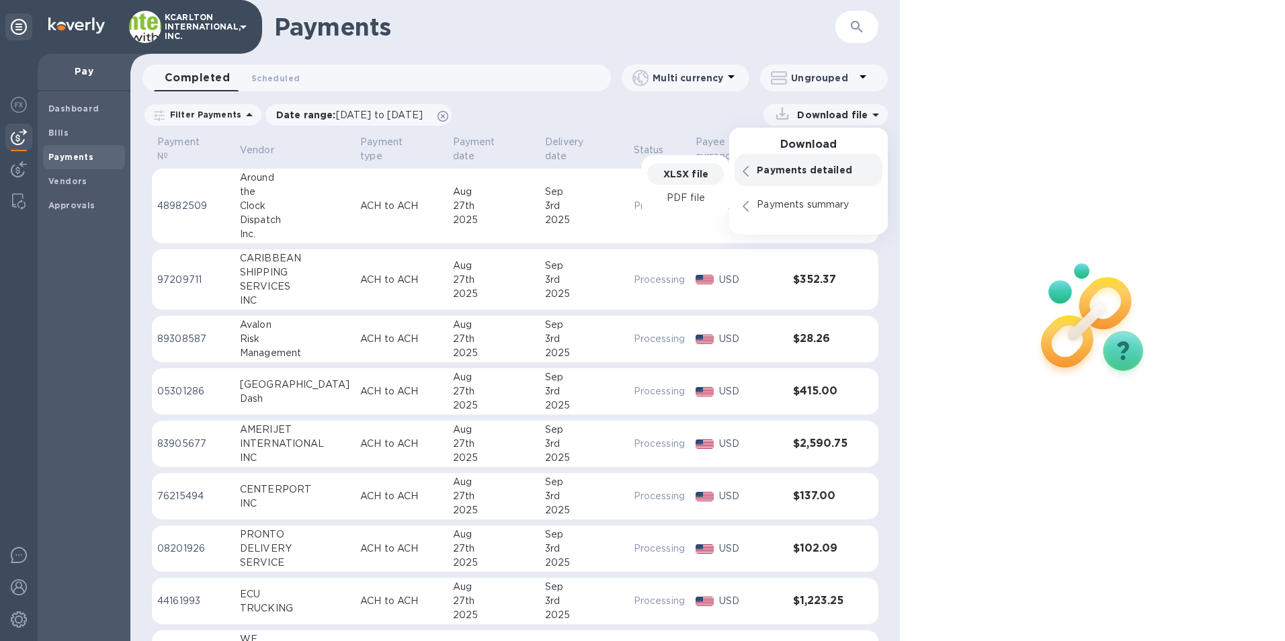
click at [694, 171] on p "XLSX file" at bounding box center [685, 173] width 45 height 13
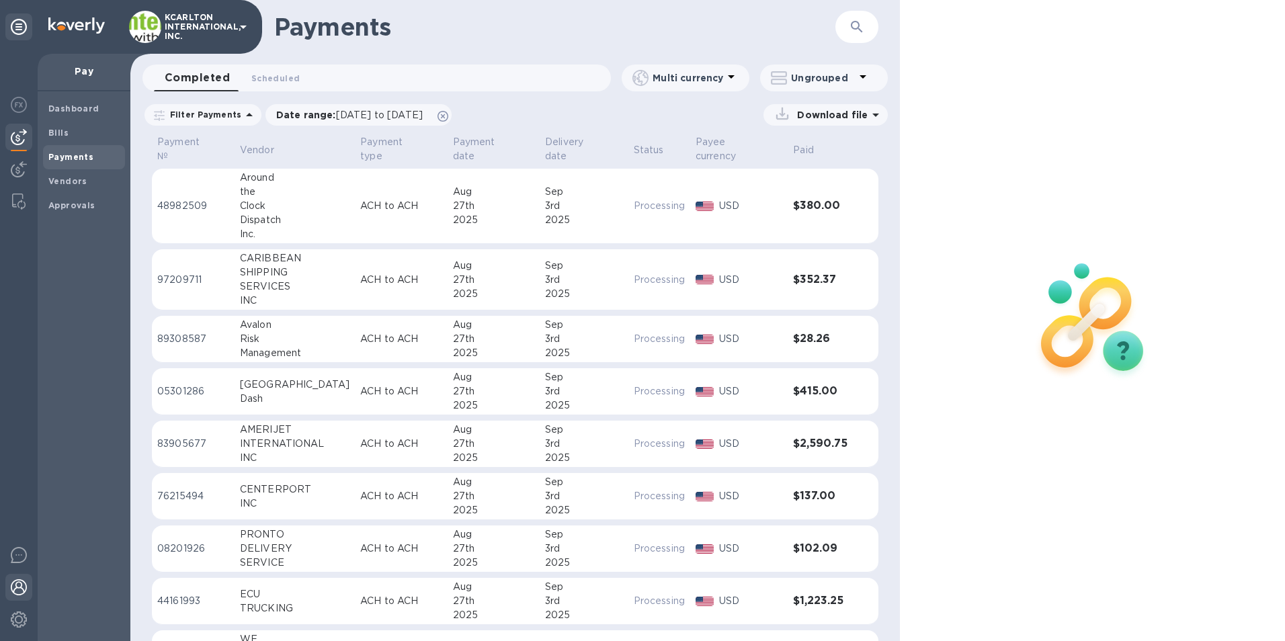
click at [18, 587] on img at bounding box center [19, 587] width 16 height 16
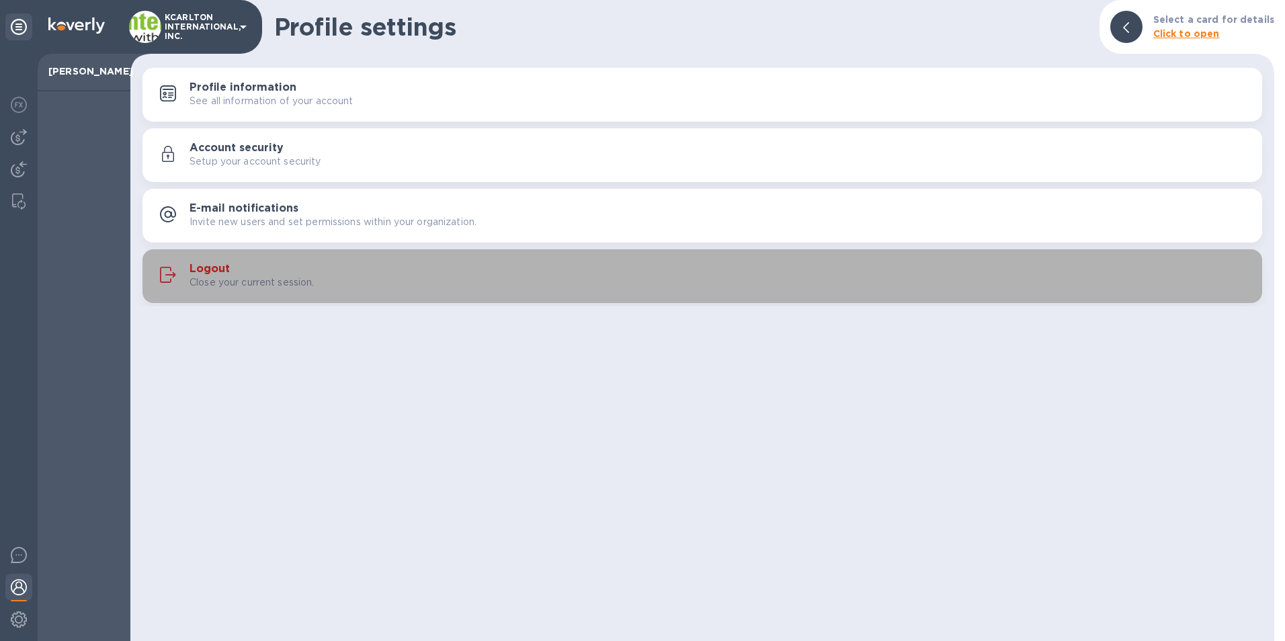
click at [238, 276] on p "Close your current session." at bounding box center [252, 283] width 125 height 14
